Goal: Transaction & Acquisition: Purchase product/service

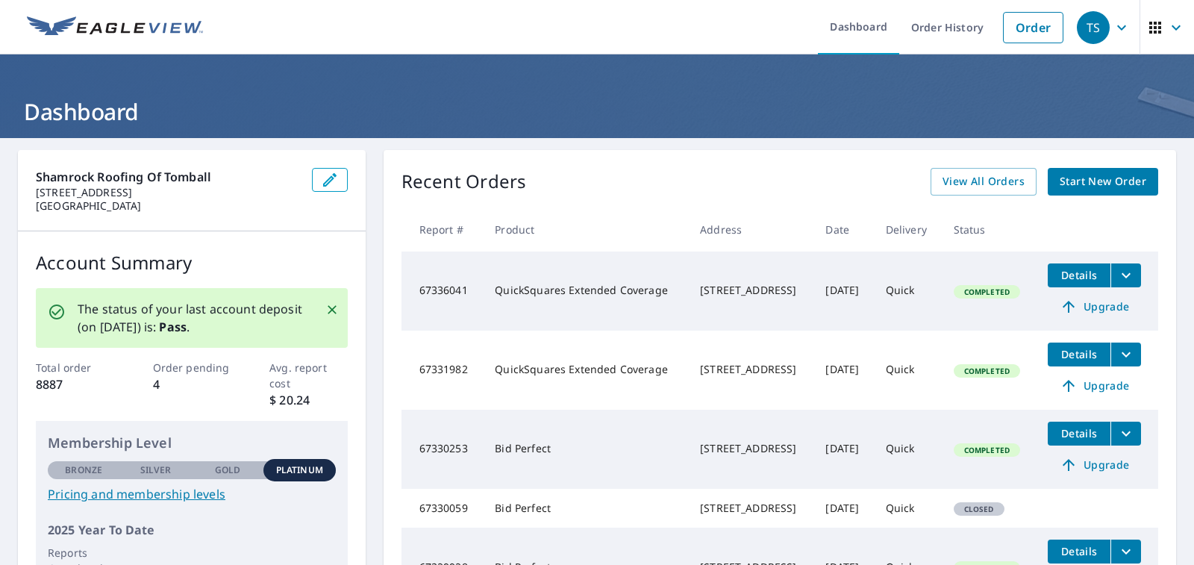
click at [1084, 180] on span "Start New Order" at bounding box center [1102, 181] width 87 height 19
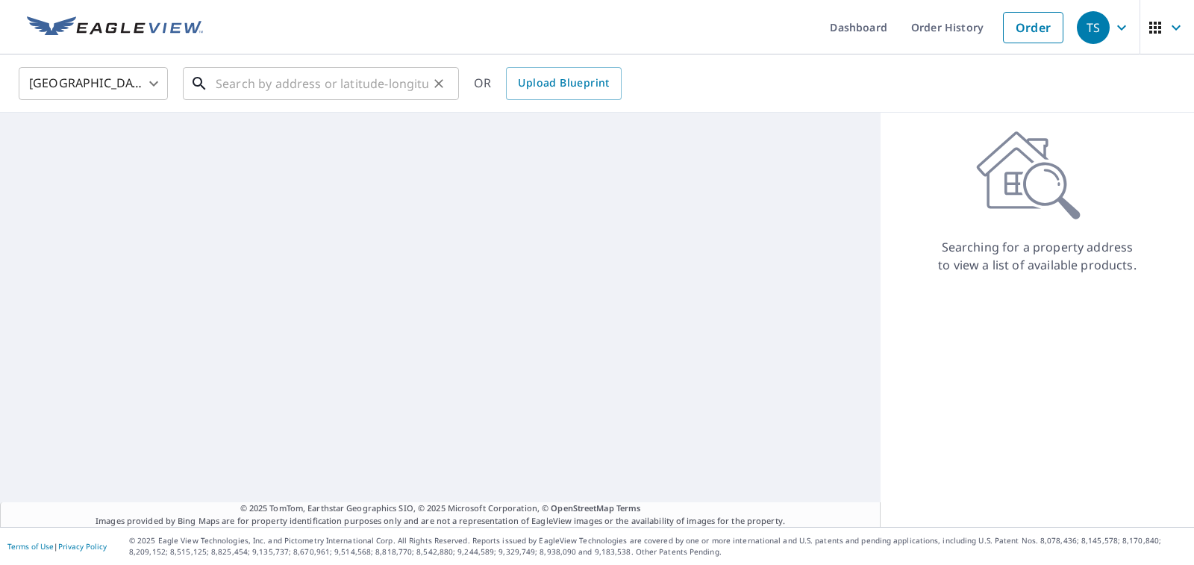
click at [386, 79] on input "text" at bounding box center [322, 84] width 213 height 42
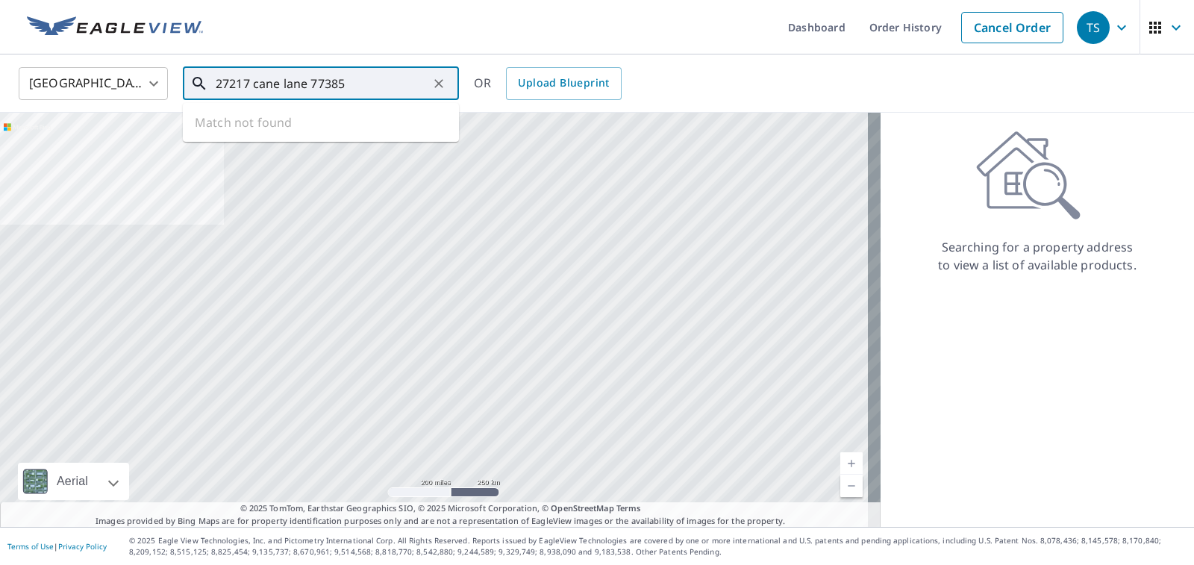
click at [300, 115] on ul "Match not found" at bounding box center [321, 122] width 276 height 39
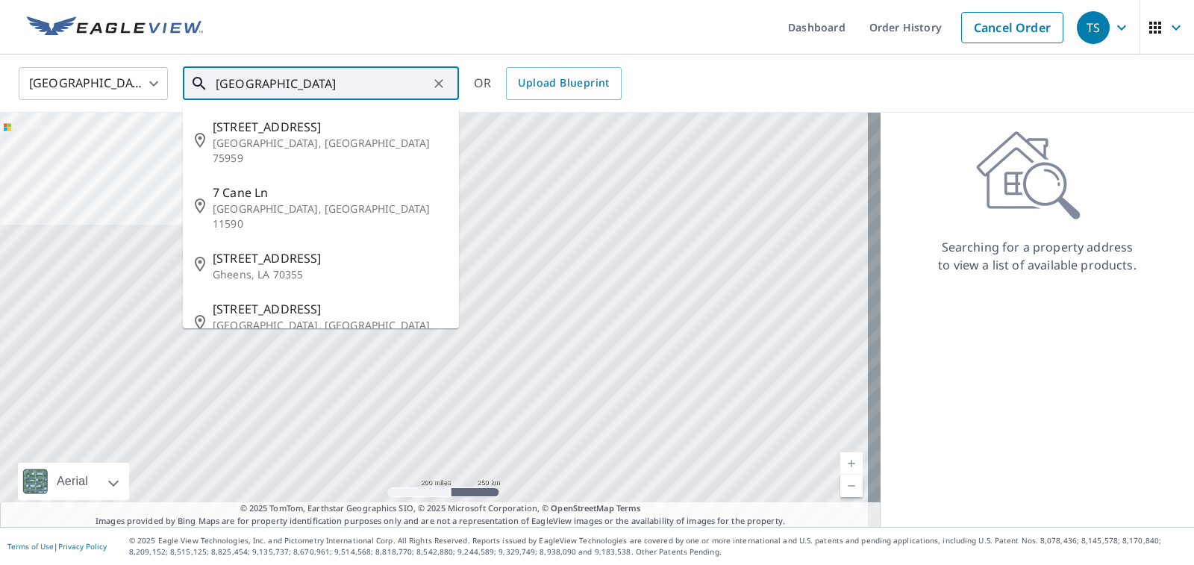
click at [257, 81] on input "[GEOGRAPHIC_DATA]" at bounding box center [322, 84] width 213 height 42
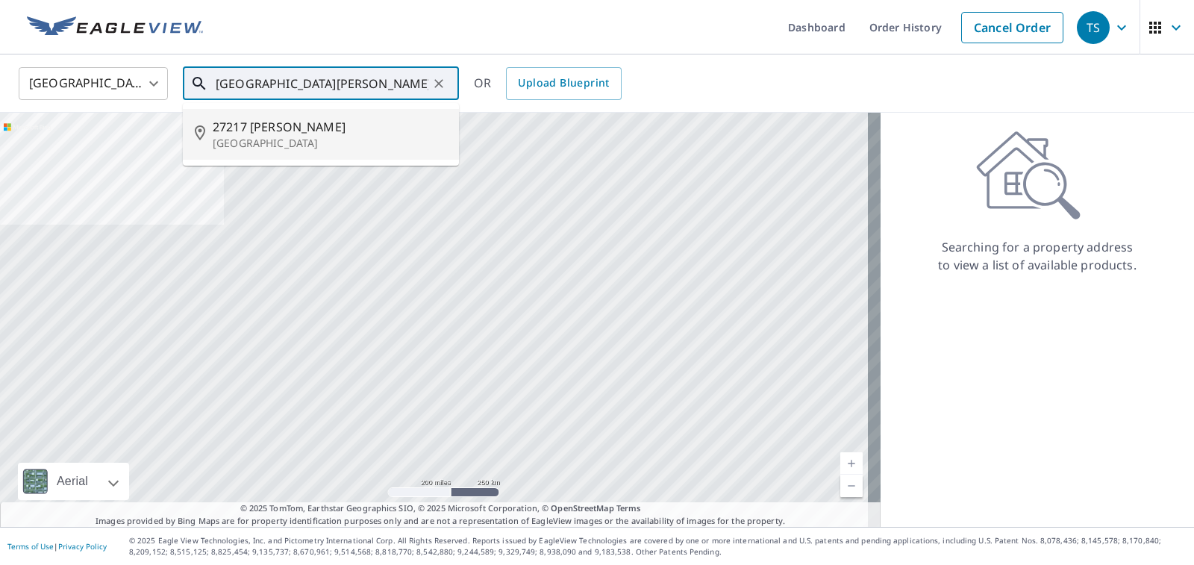
click at [282, 141] on p "[GEOGRAPHIC_DATA]" at bounding box center [330, 143] width 234 height 15
type input "[GEOGRAPHIC_DATA][PERSON_NAME]"
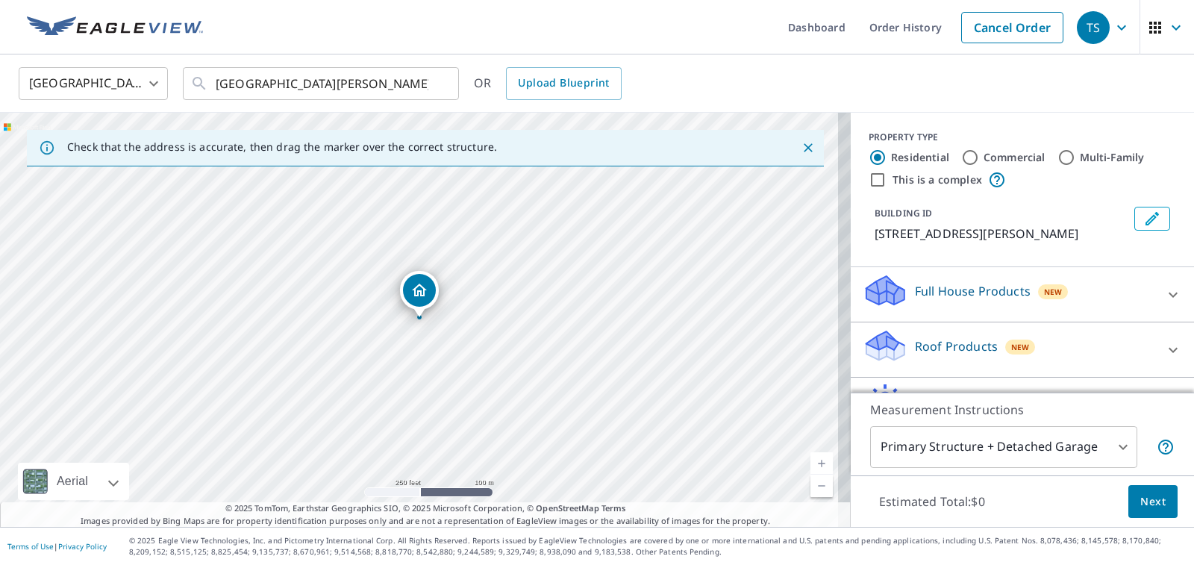
click at [810, 463] on link "Current Level 17, Zoom In" at bounding box center [821, 463] width 22 height 22
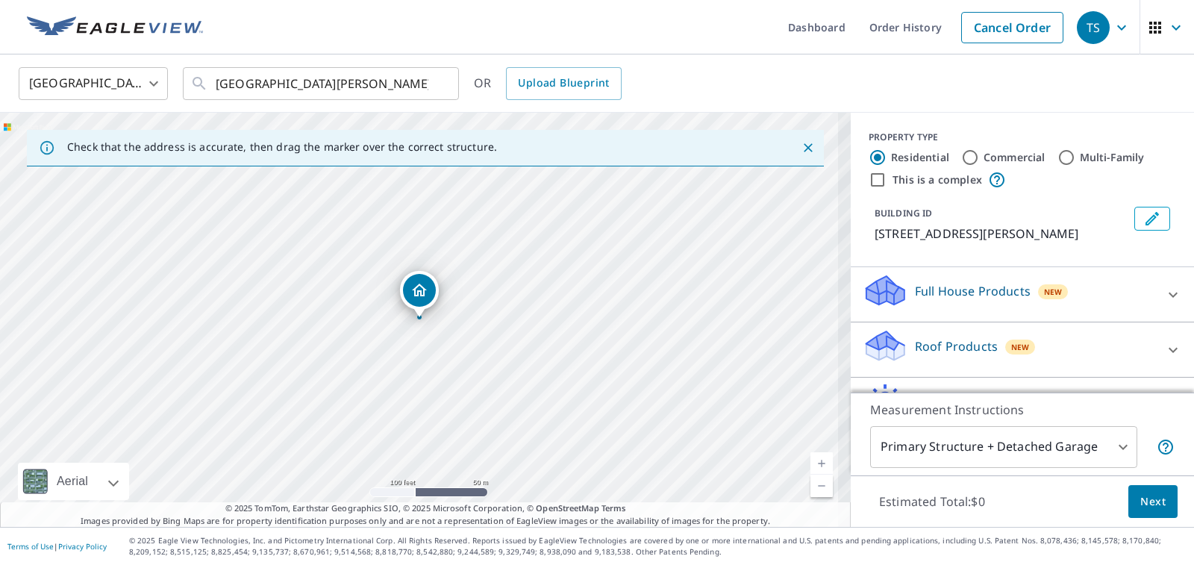
click at [810, 463] on link "Current Level 18, Zoom In" at bounding box center [821, 463] width 22 height 22
click at [810, 463] on link "Current Level 19, Zoom In" at bounding box center [821, 463] width 22 height 22
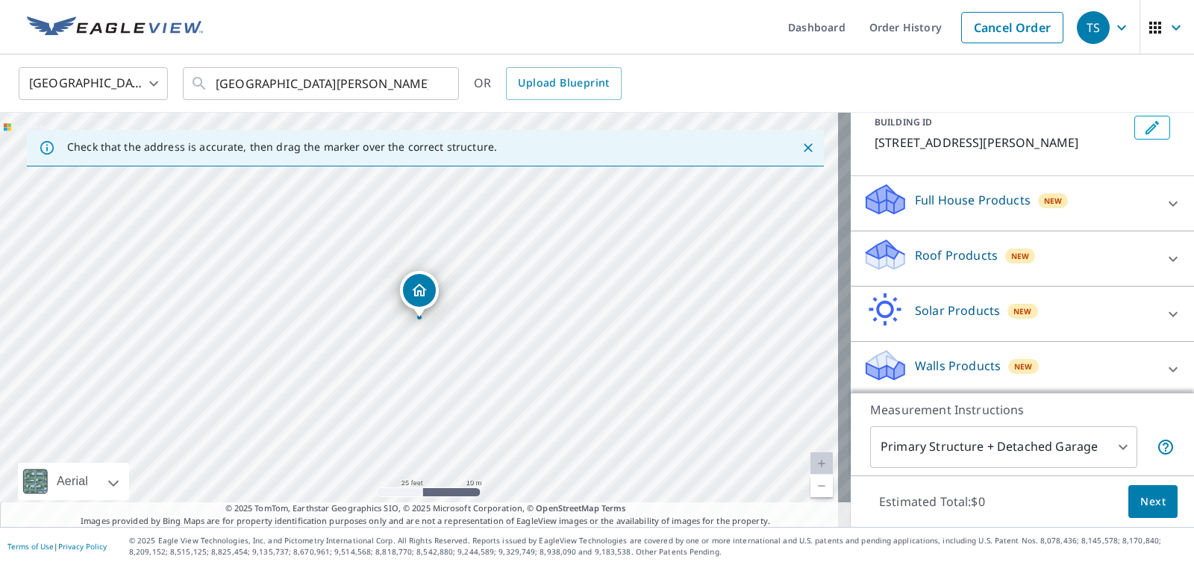
scroll to position [95, 0]
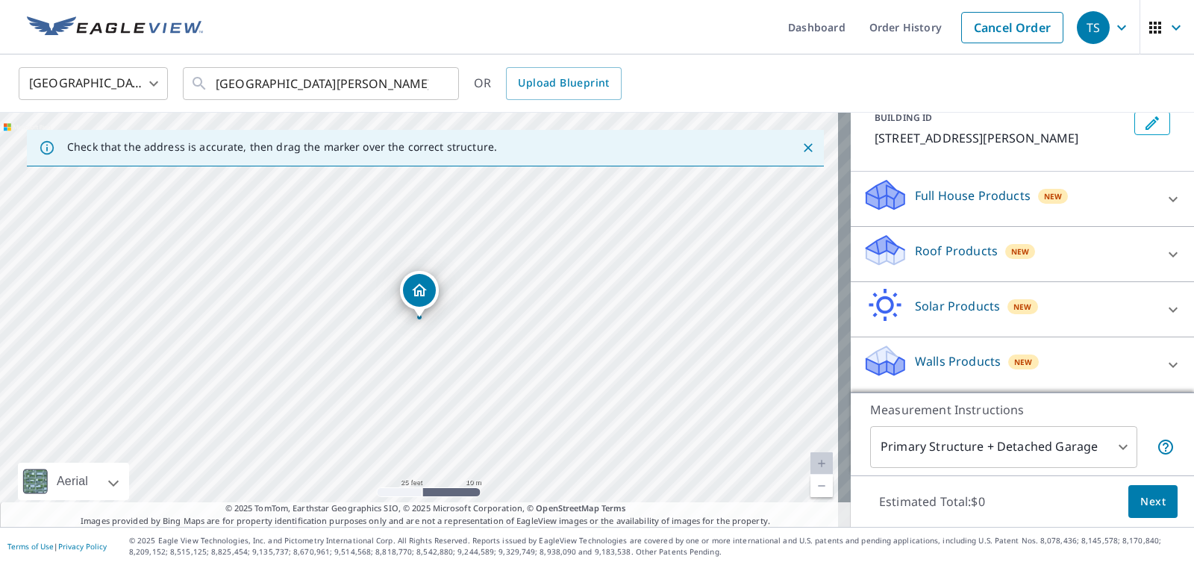
click at [1006, 263] on div "Roof Products New" at bounding box center [1008, 254] width 292 height 43
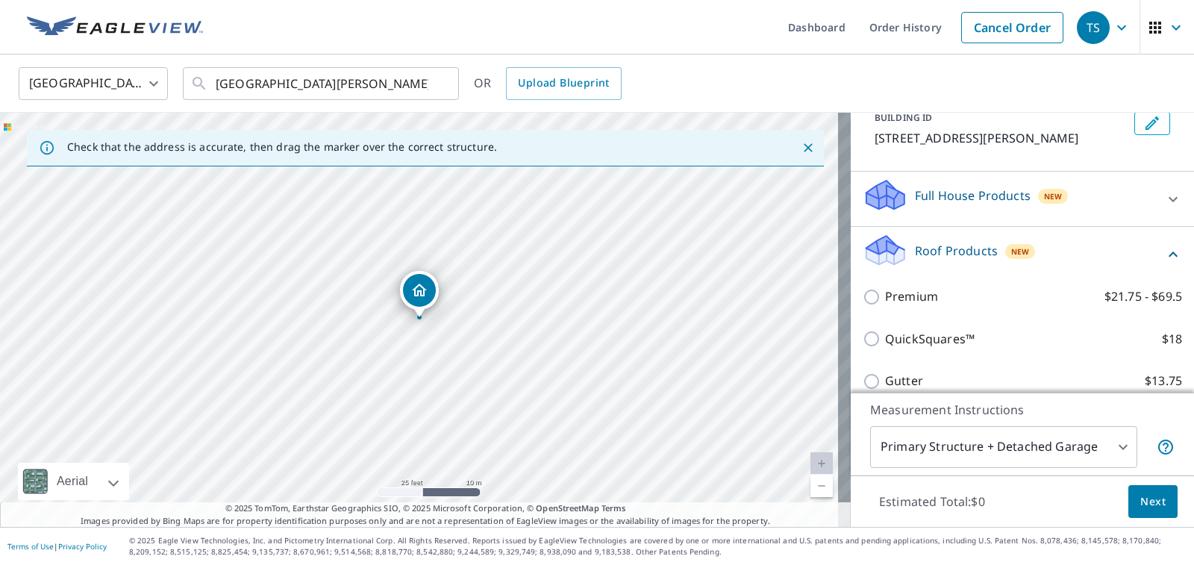
scroll to position [245, 0]
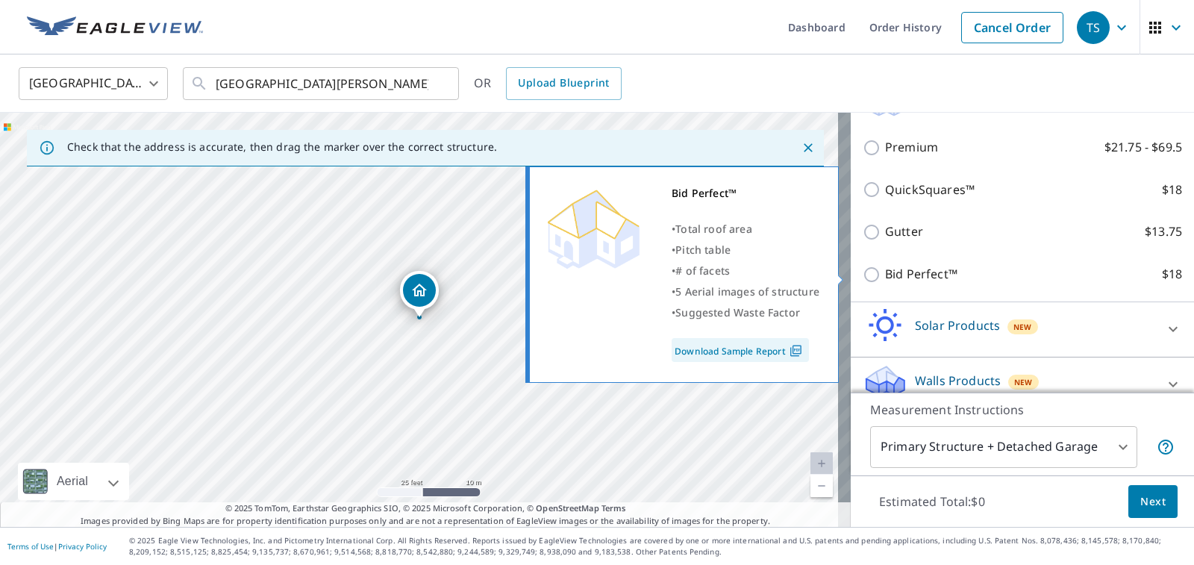
click at [862, 272] on input "Bid Perfect™ $18" at bounding box center [873, 275] width 22 height 18
checkbox input "true"
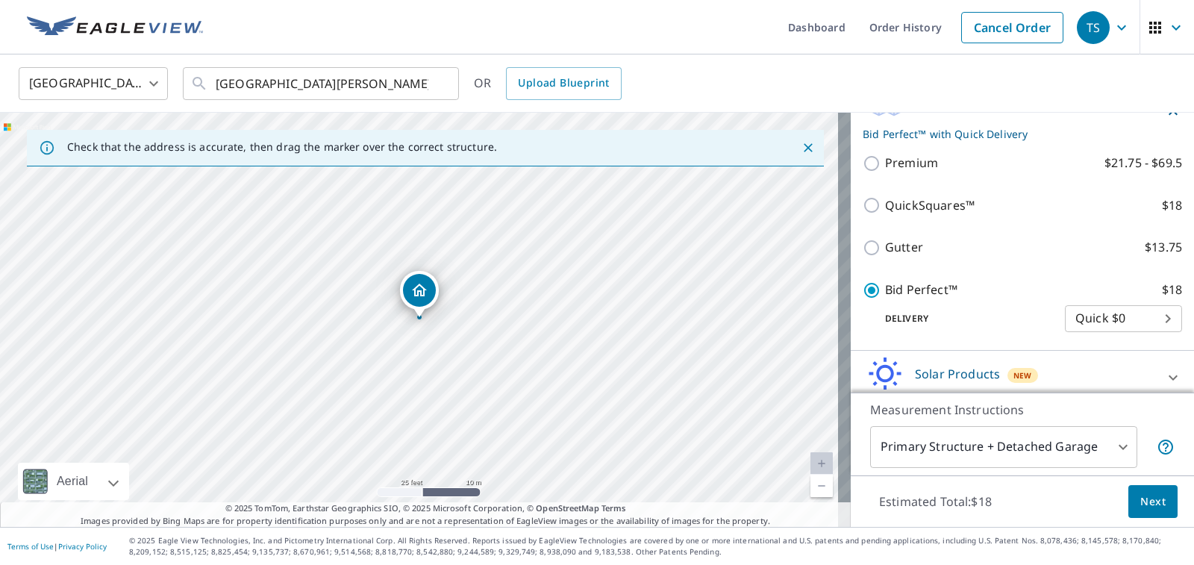
scroll to position [313, 0]
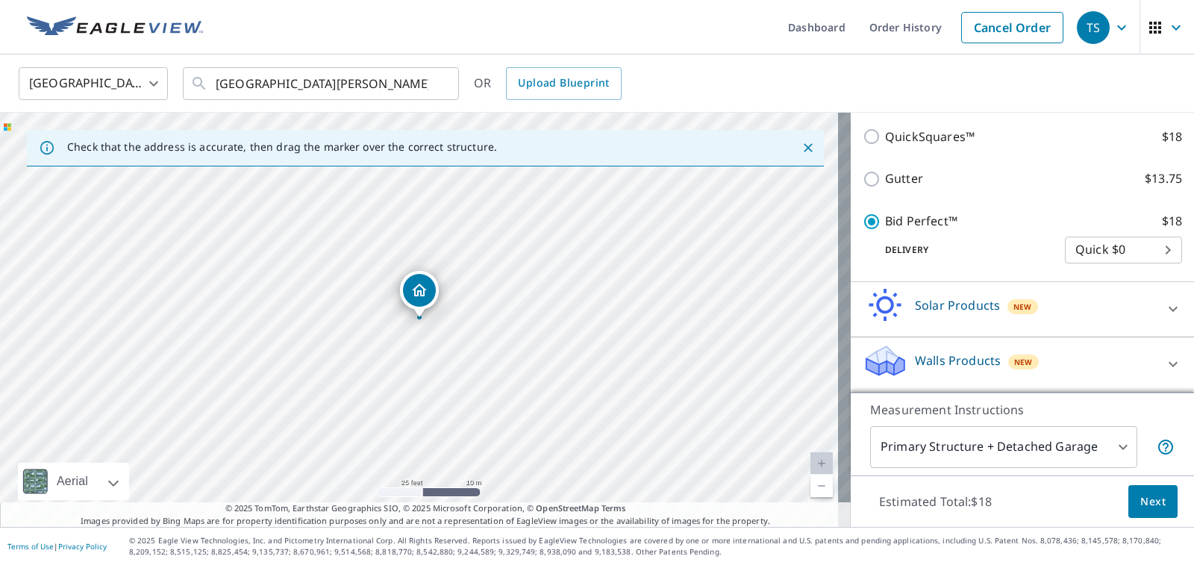
click at [1140, 497] on span "Next" at bounding box center [1152, 501] width 25 height 19
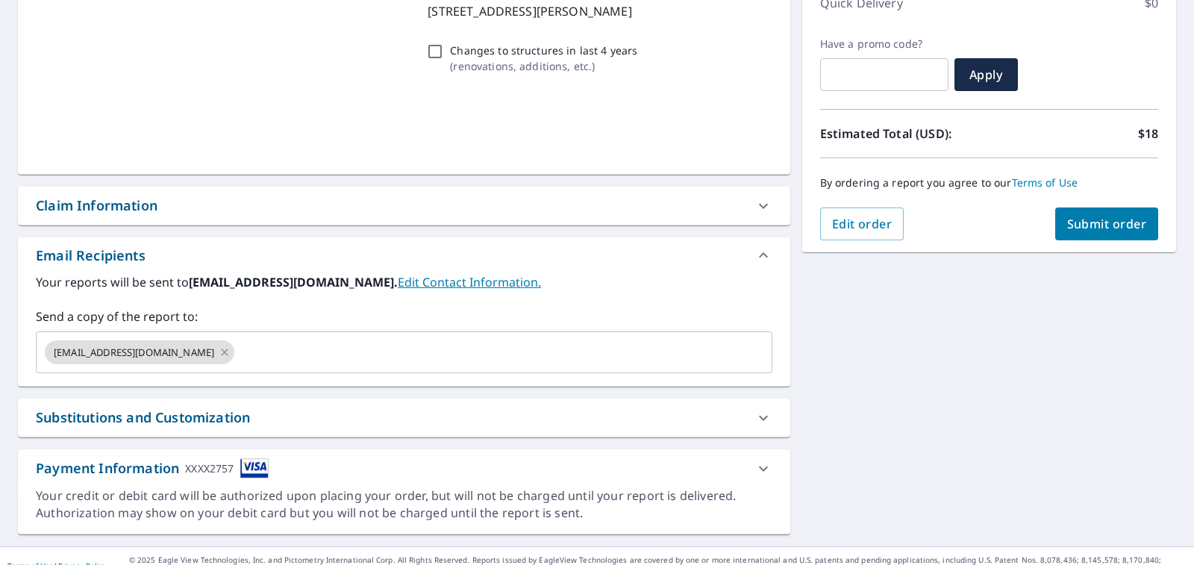
scroll to position [243, 0]
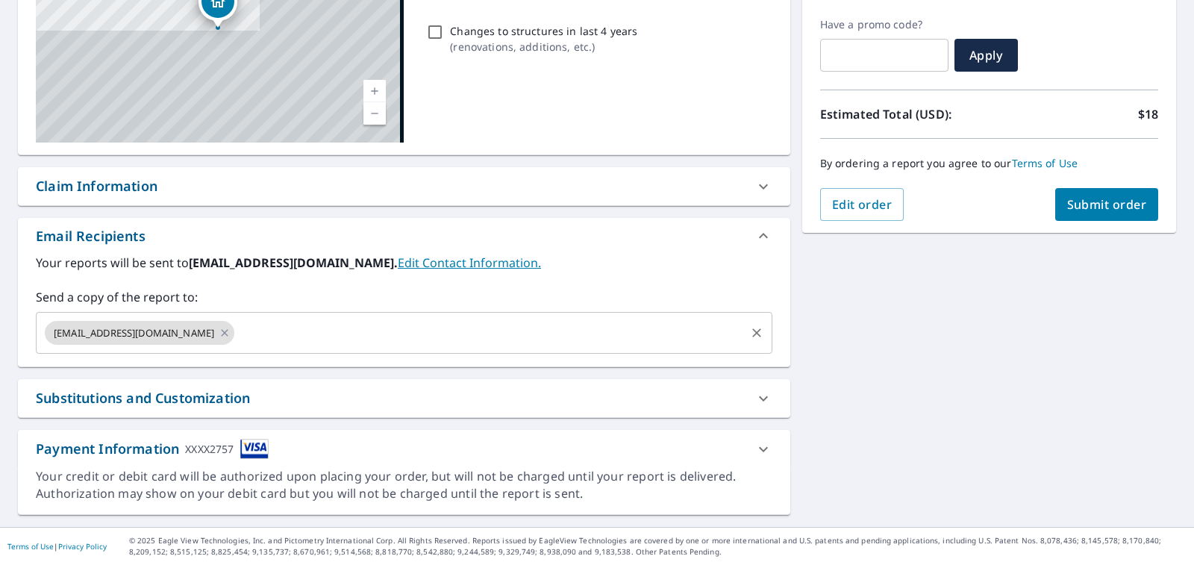
click at [256, 336] on input "text" at bounding box center [489, 333] width 506 height 28
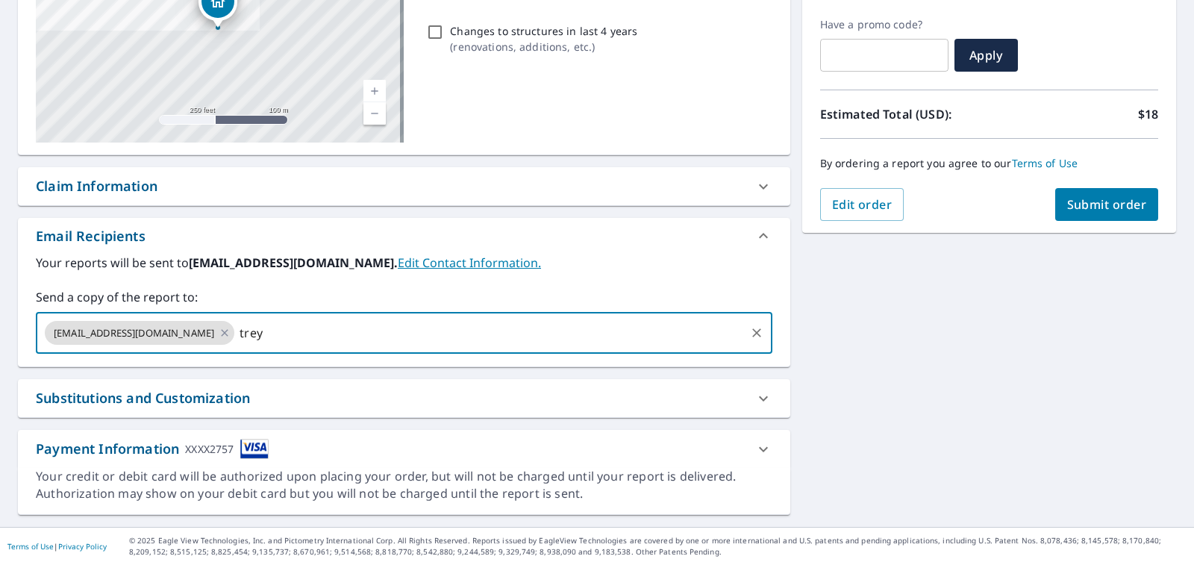
type input "trey."
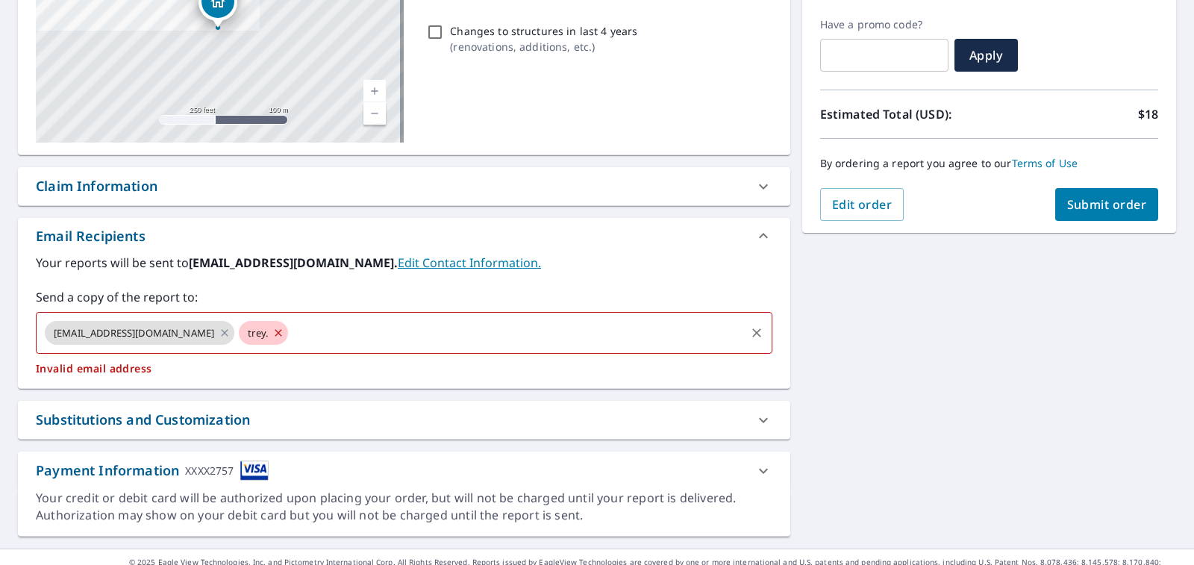
click at [272, 336] on icon at bounding box center [278, 333] width 12 height 16
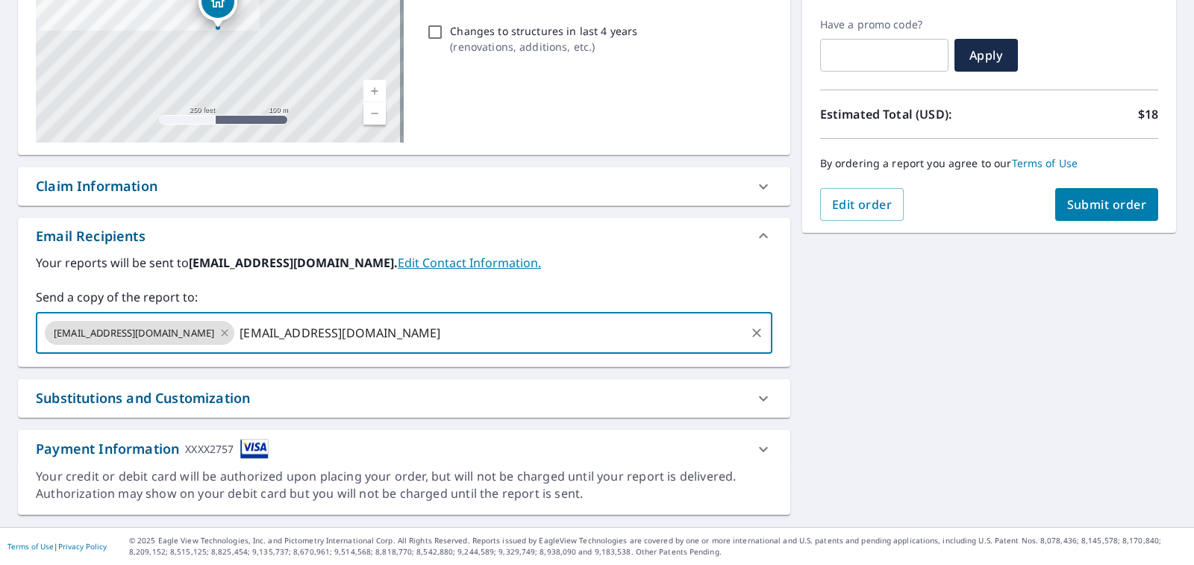
type input "[EMAIL_ADDRESS][DOMAIN_NAME]"
click at [1085, 189] on button "Submit order" at bounding box center [1107, 204] width 104 height 33
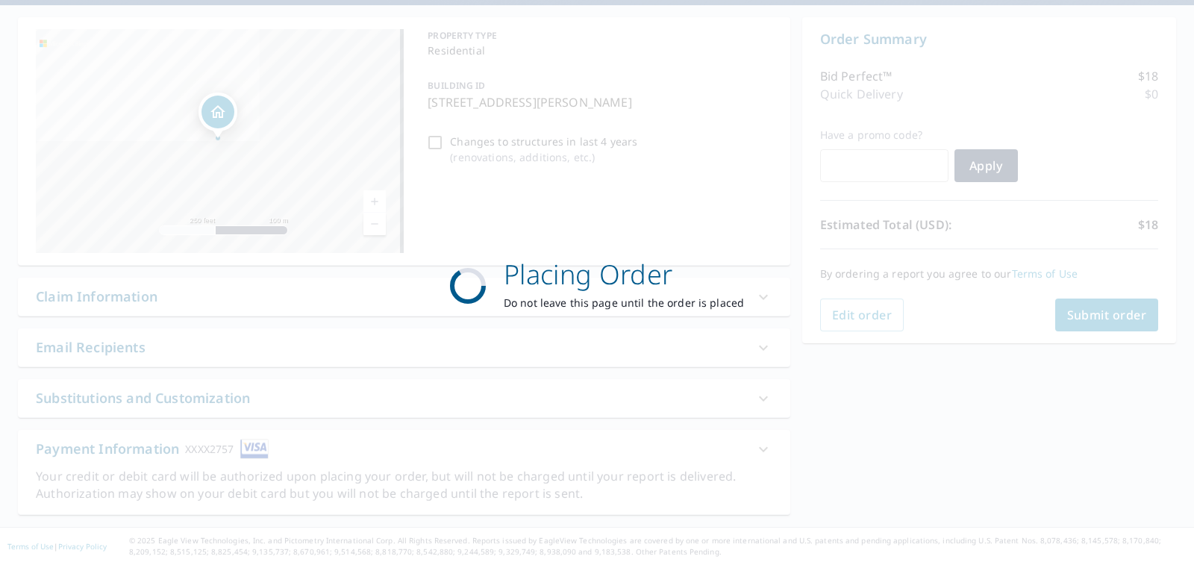
scroll to position [133, 0]
